Goal: Task Accomplishment & Management: Use online tool/utility

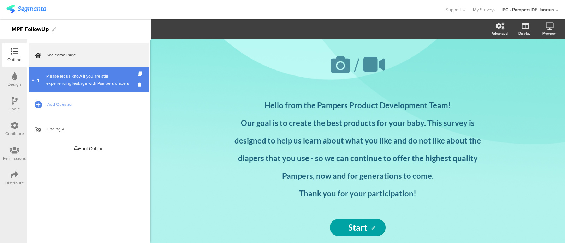
click at [85, 86] on div "Please let us know if you are still experiencing leakage with Pampers diapers" at bounding box center [88, 80] width 84 height 14
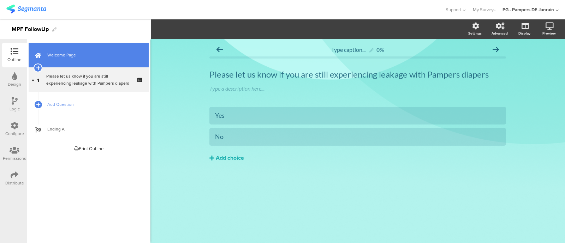
click at [94, 58] on span "Welcome Page" at bounding box center [92, 55] width 90 height 7
